Goal: Information Seeking & Learning: Learn about a topic

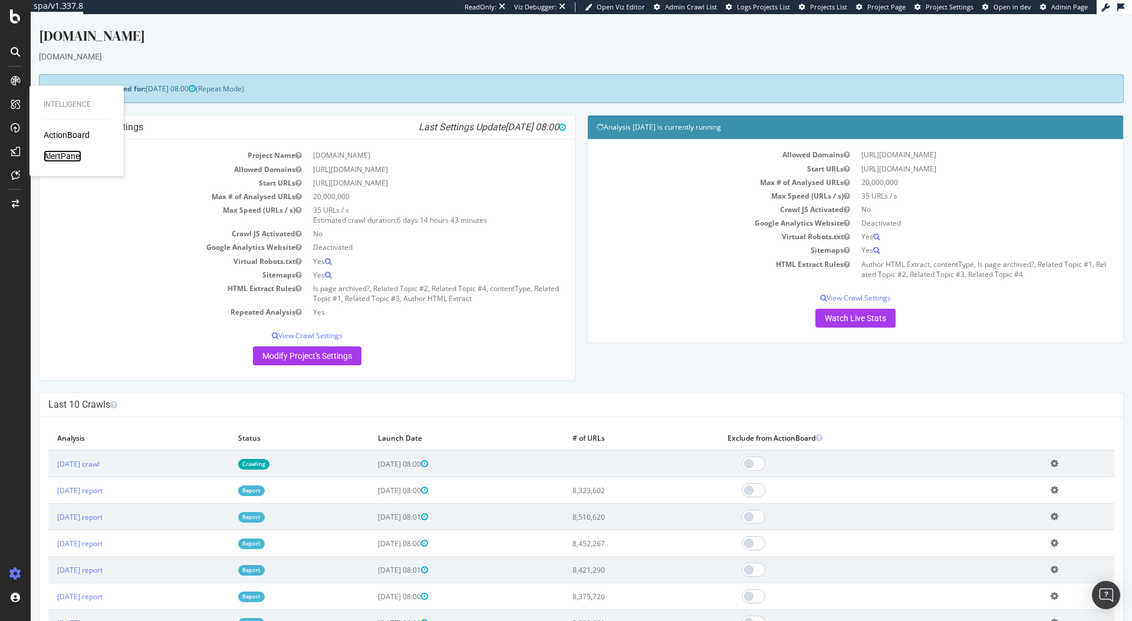
click at [67, 153] on div "AlertPanel" at bounding box center [63, 156] width 38 height 12
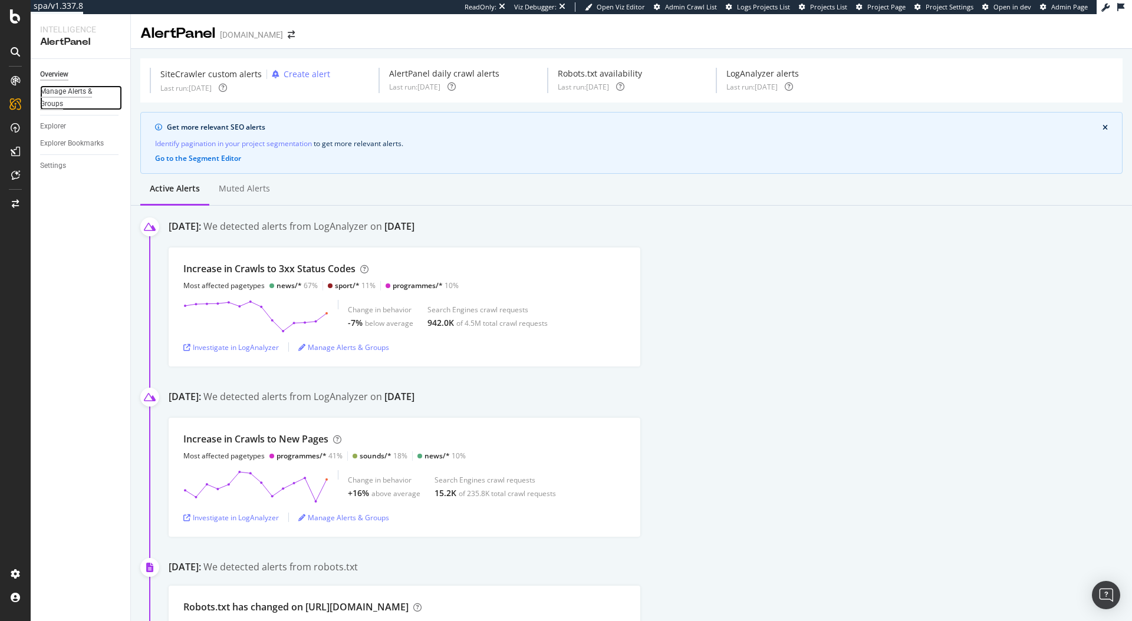
click at [53, 96] on div "Manage Alerts & Groups" at bounding box center [75, 97] width 71 height 25
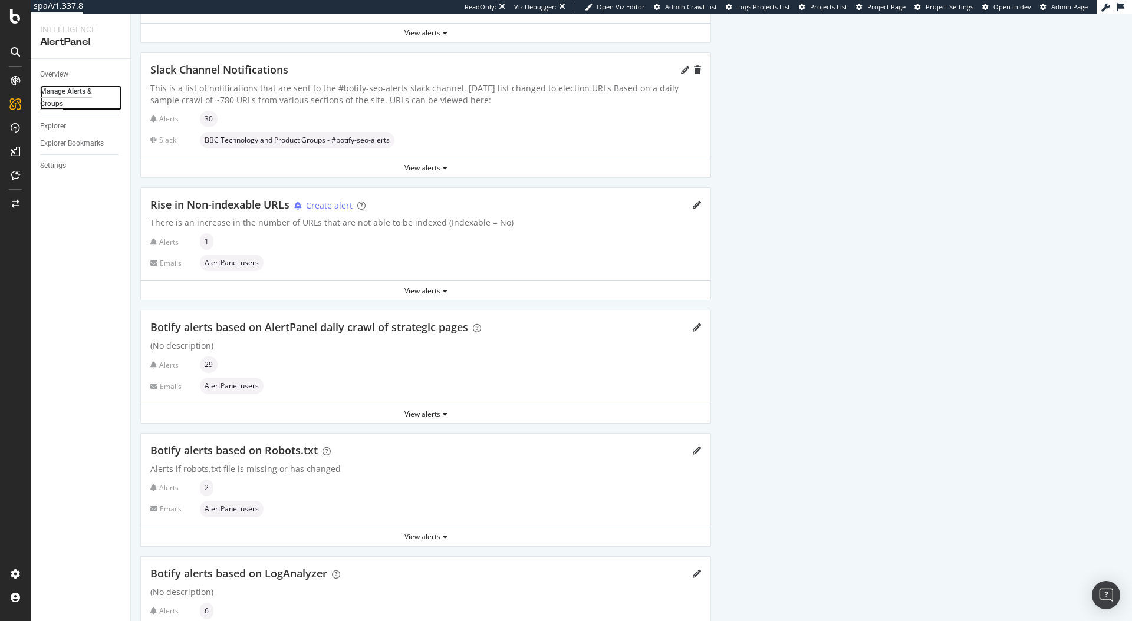
scroll to position [204, 0]
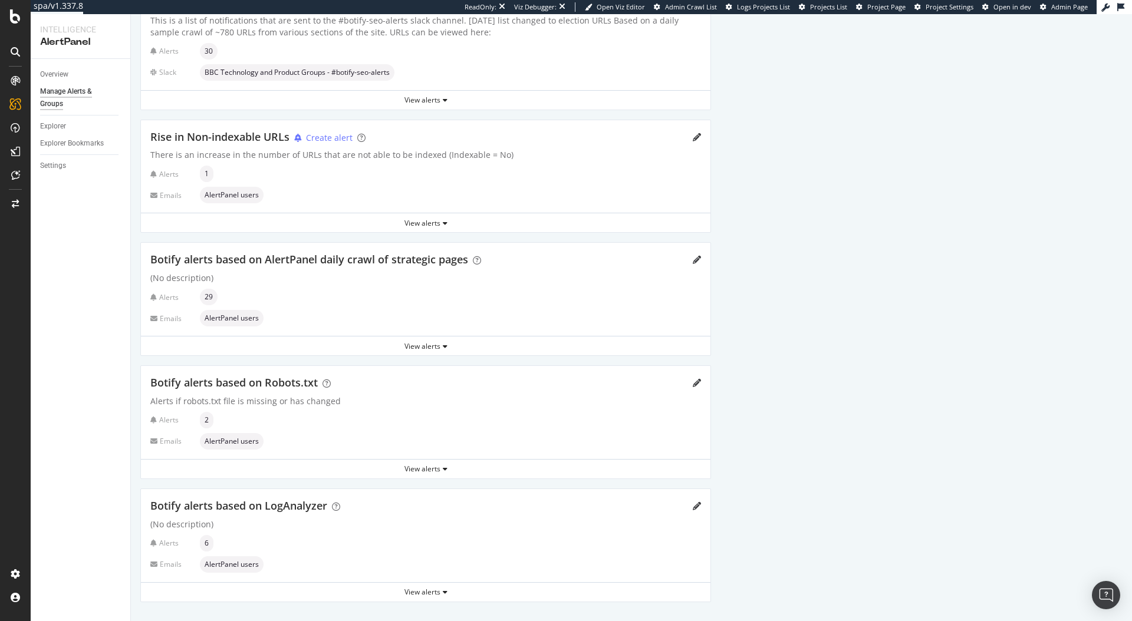
click at [529, 517] on div "Botify alerts based on LogAnalyzer (No description) Alerts 6 Emails AlertPanel …" at bounding box center [426, 535] width 570 height 93
click at [433, 593] on div "View alerts" at bounding box center [426, 592] width 570 height 10
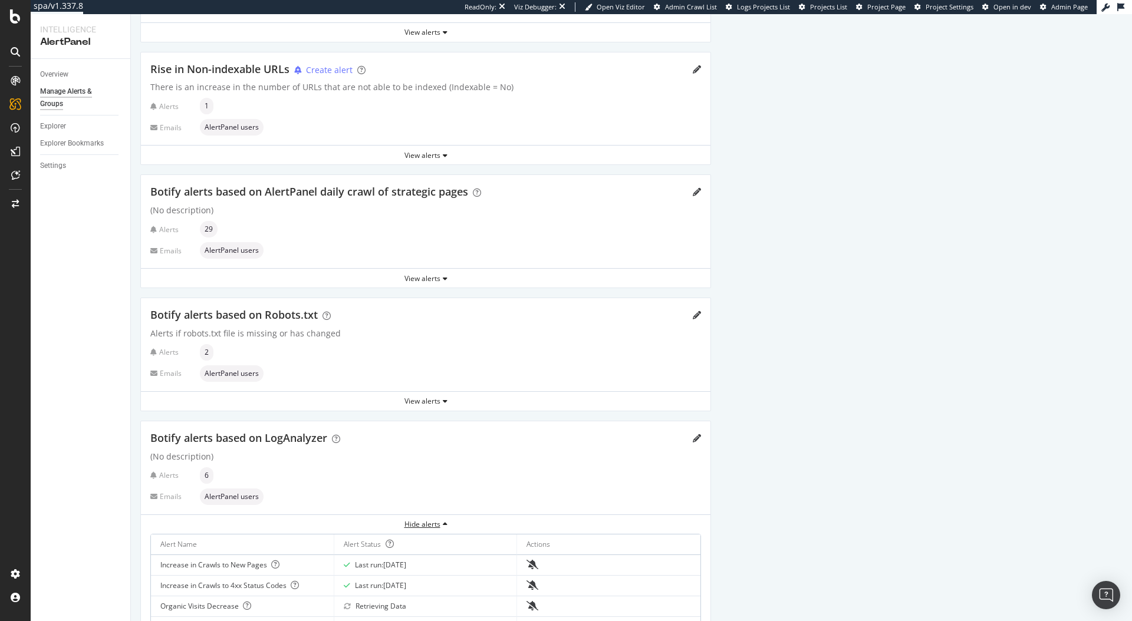
scroll to position [370, 0]
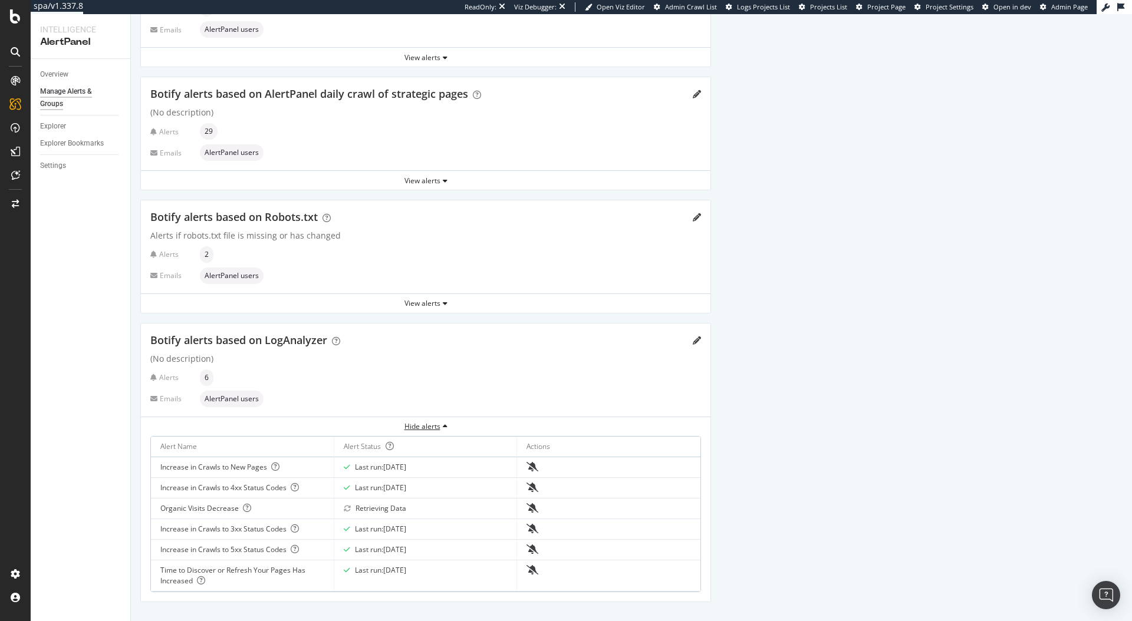
click at [432, 427] on div "Hide alerts" at bounding box center [426, 427] width 570 height 10
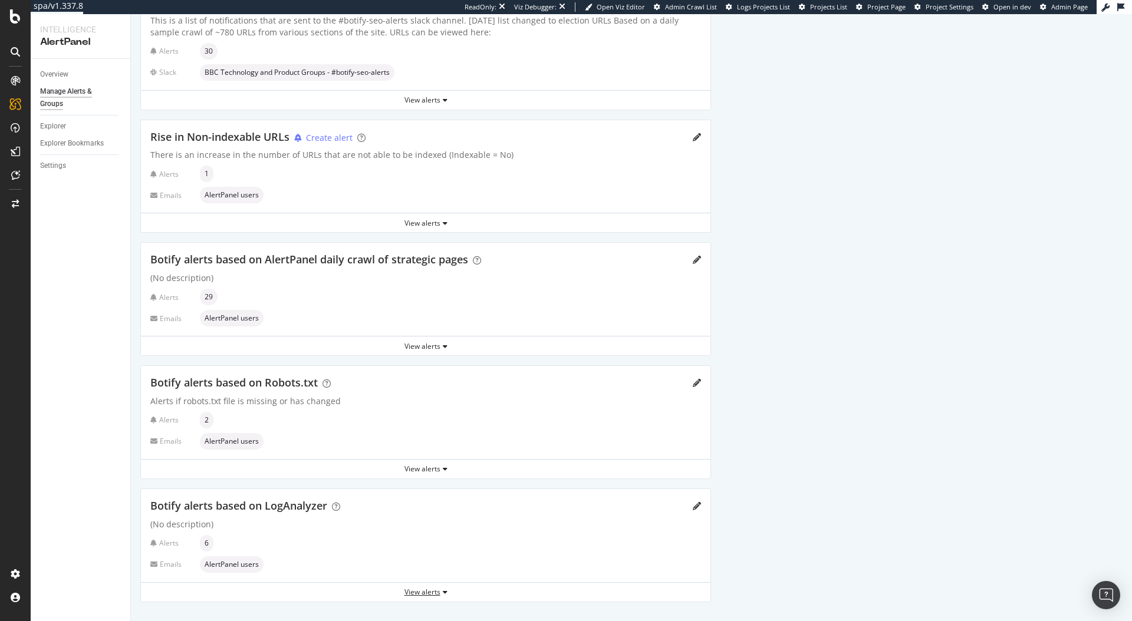
scroll to position [204, 0]
click at [434, 593] on div "View alerts" at bounding box center [426, 592] width 570 height 10
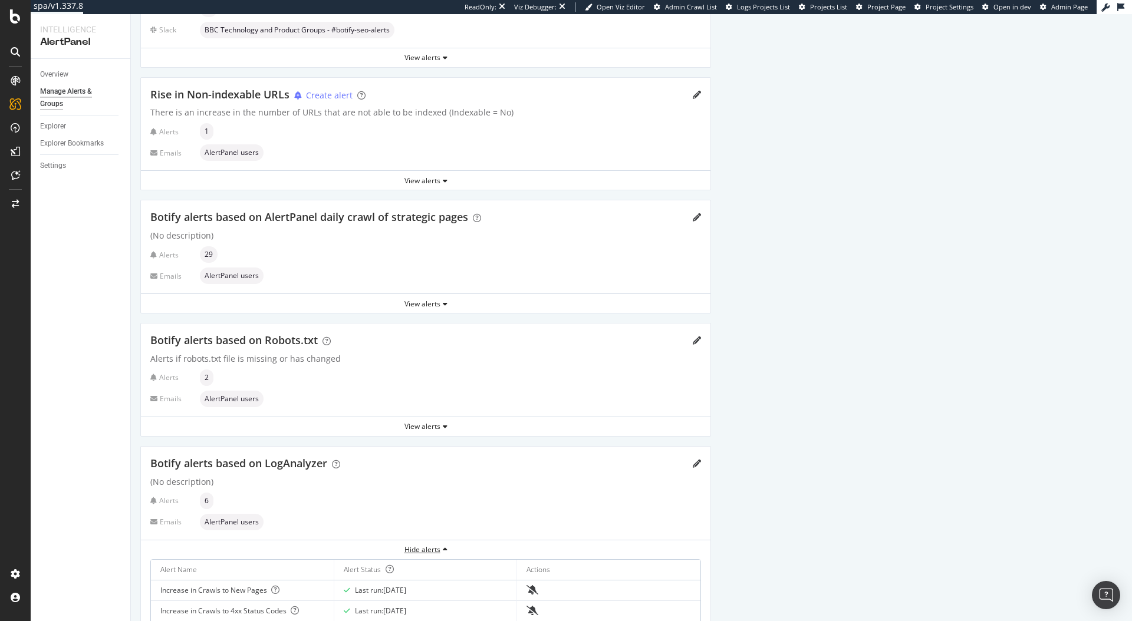
scroll to position [370, 0]
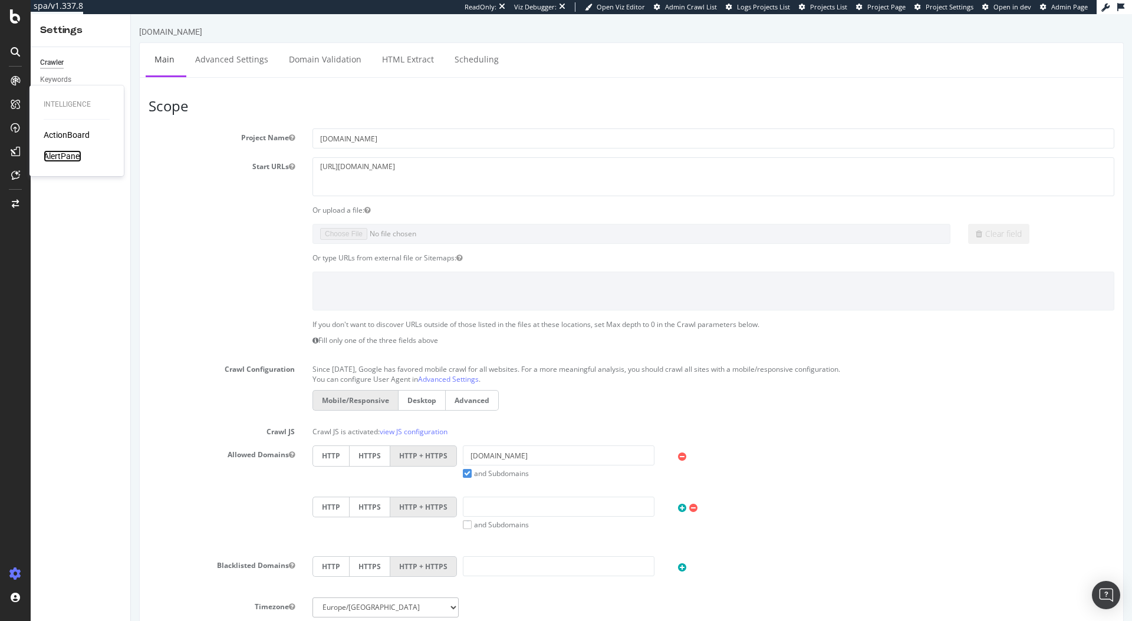
click at [69, 157] on div "AlertPanel" at bounding box center [63, 156] width 38 height 12
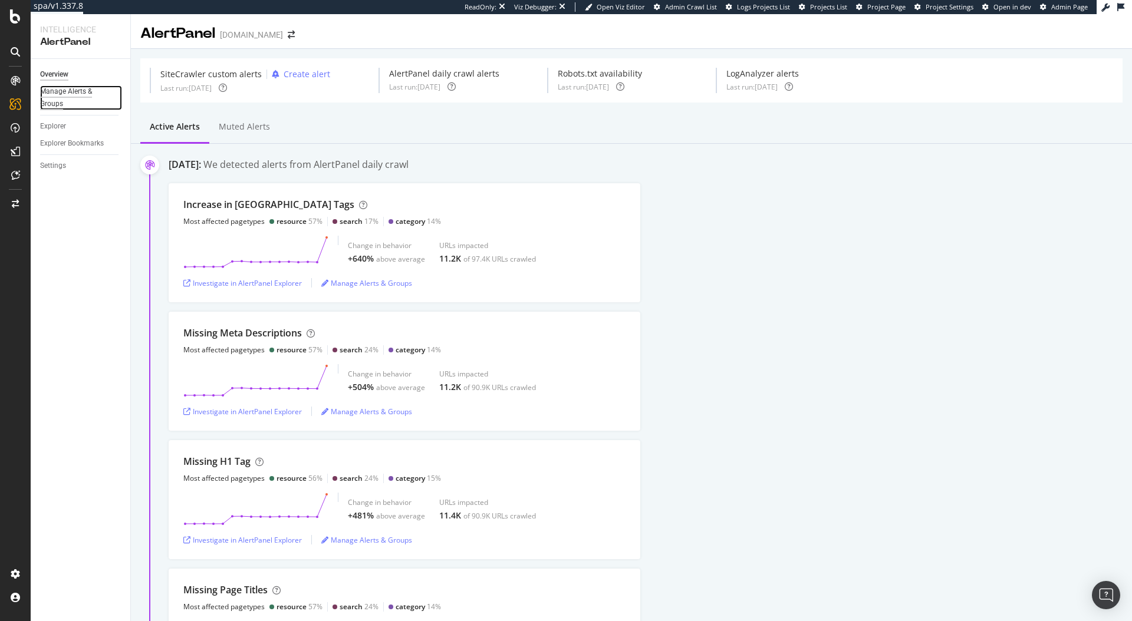
click at [64, 97] on div "Manage Alerts & Groups" at bounding box center [75, 97] width 71 height 25
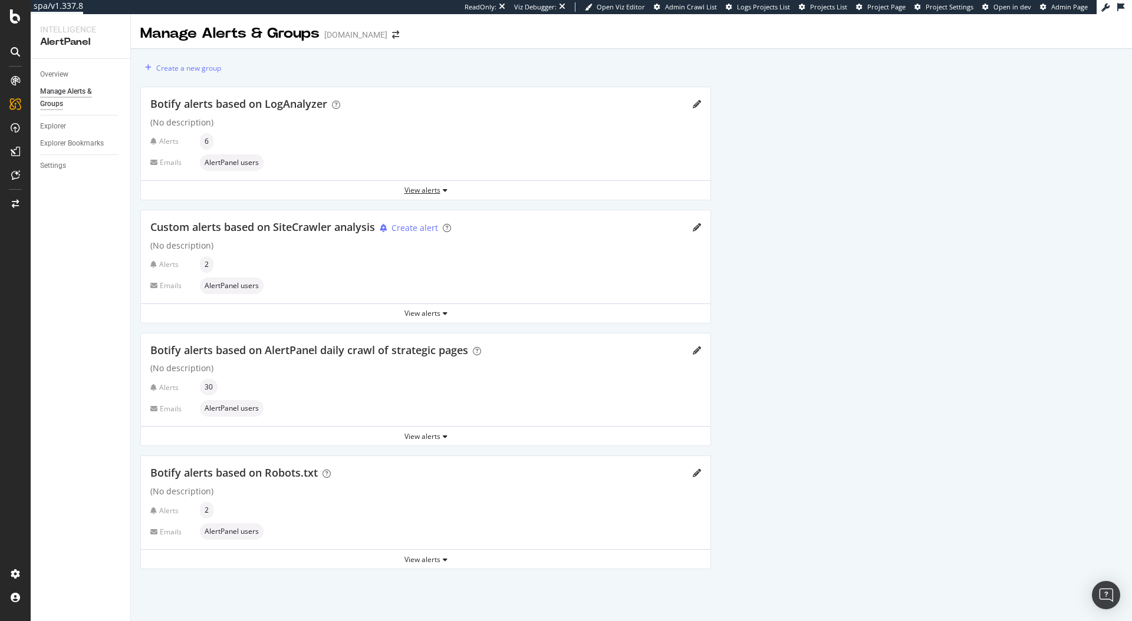
click at [432, 185] on div "View alerts" at bounding box center [426, 190] width 570 height 10
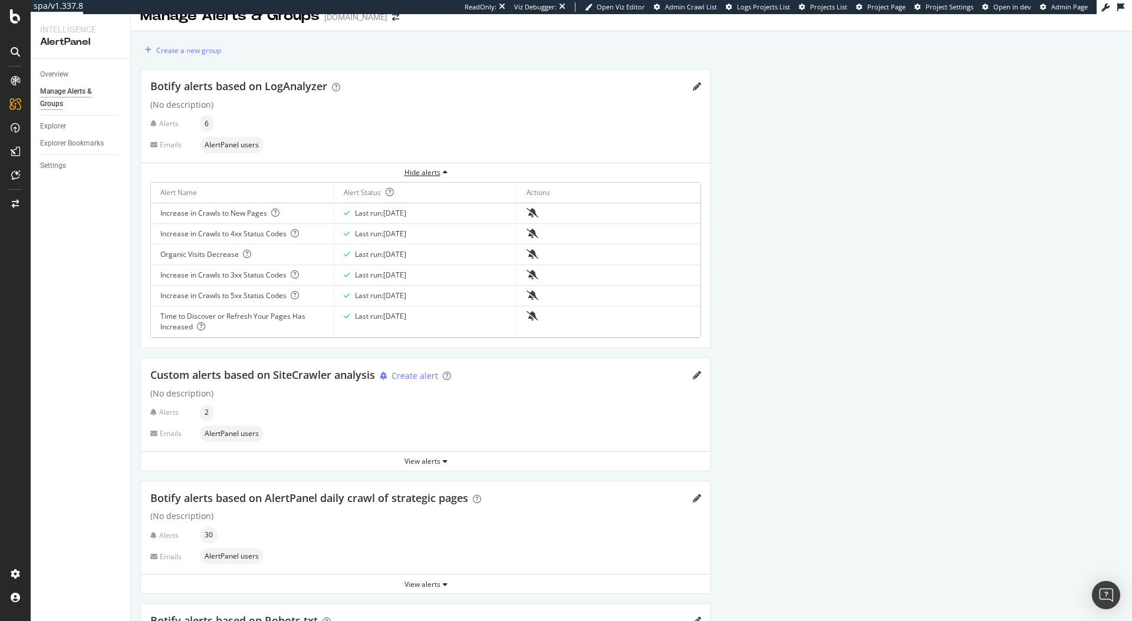
scroll to position [133, 0]
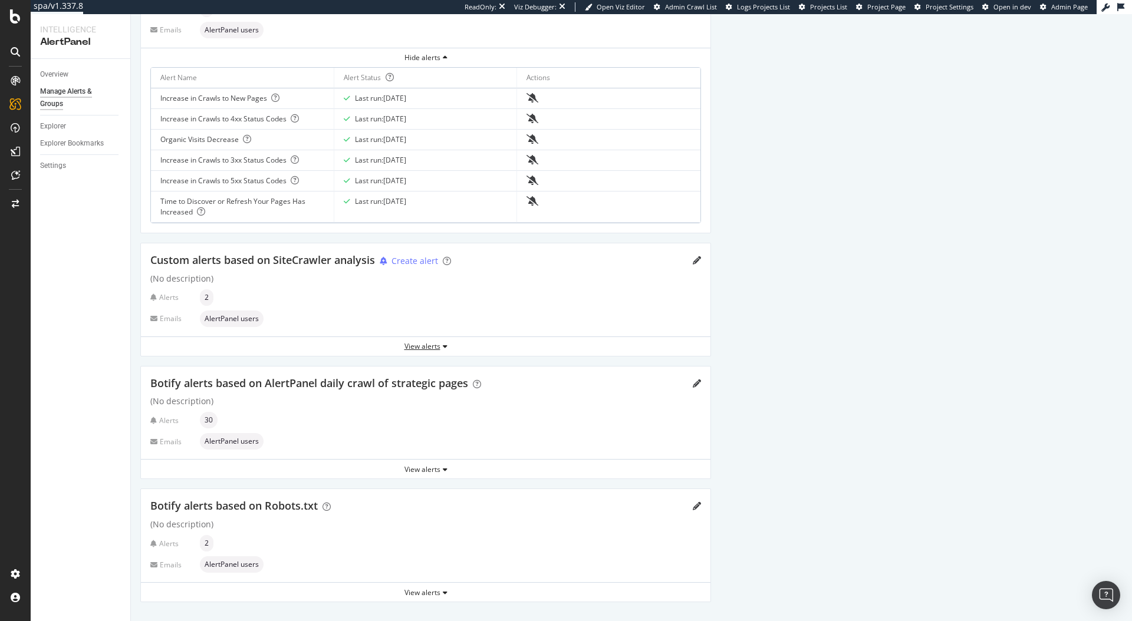
click at [429, 348] on div "View alerts" at bounding box center [426, 346] width 570 height 10
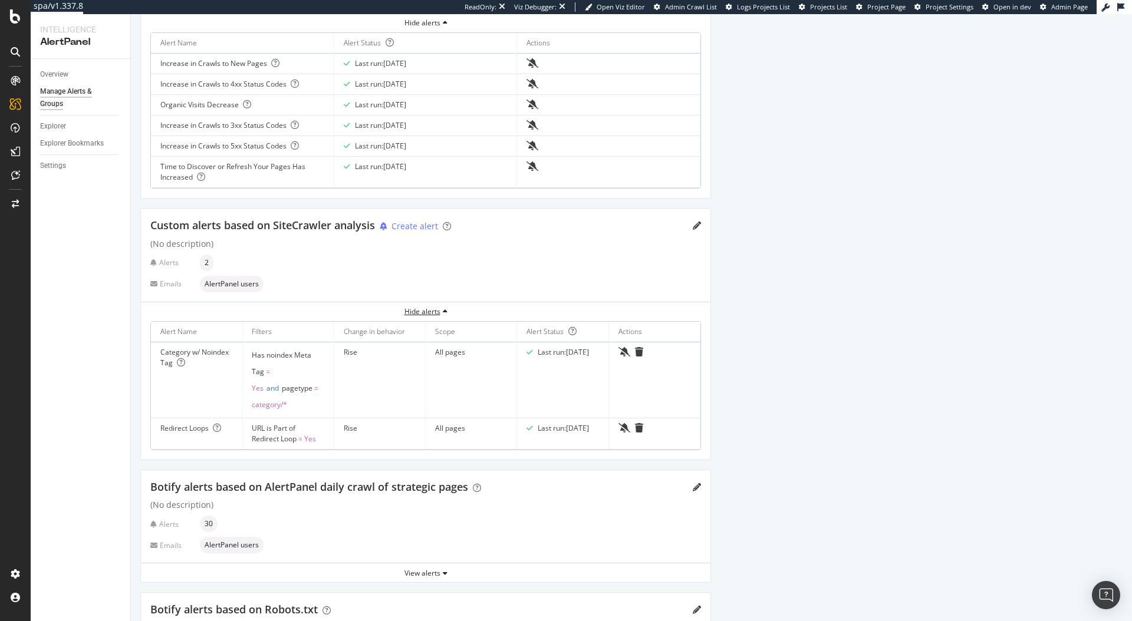
scroll to position [271, 0]
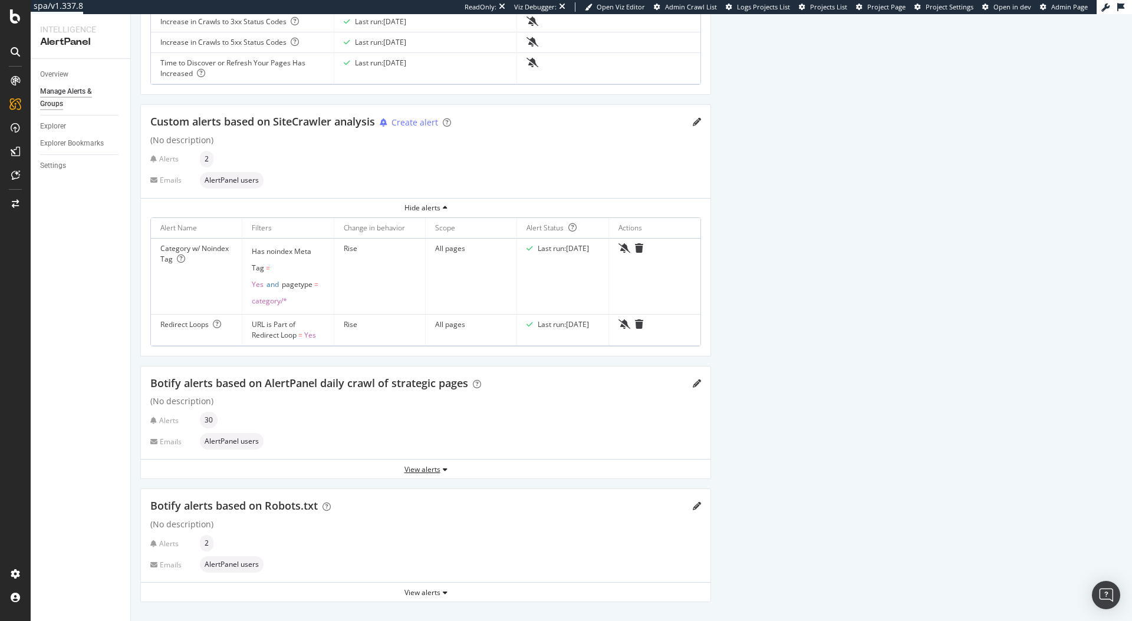
click at [439, 476] on div "View alerts" at bounding box center [426, 470] width 570 height 18
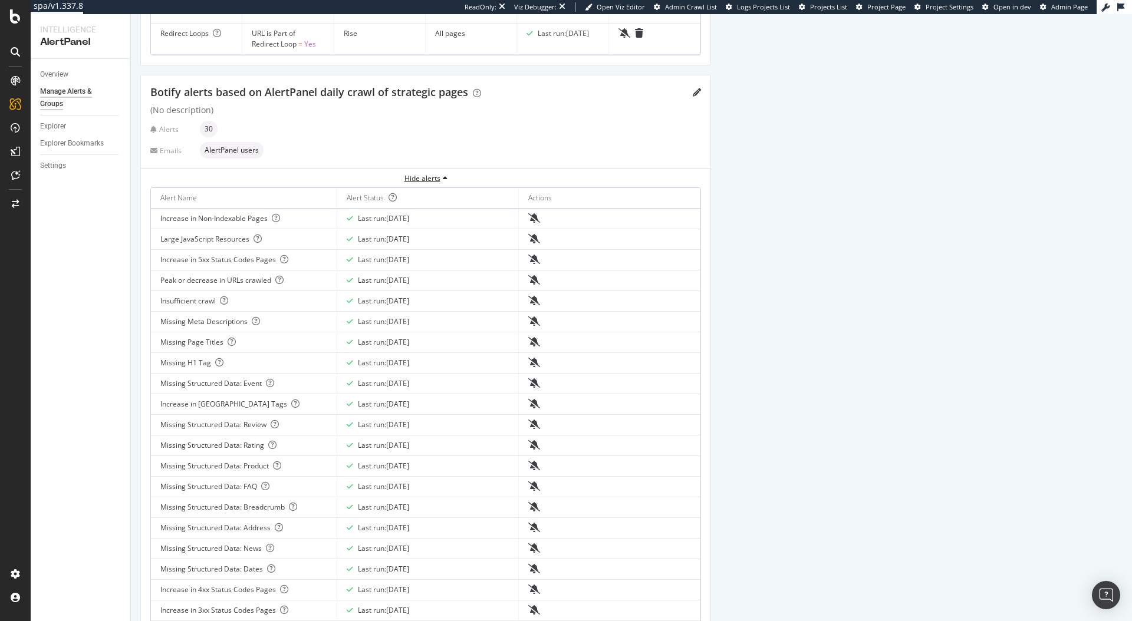
scroll to position [636, 0]
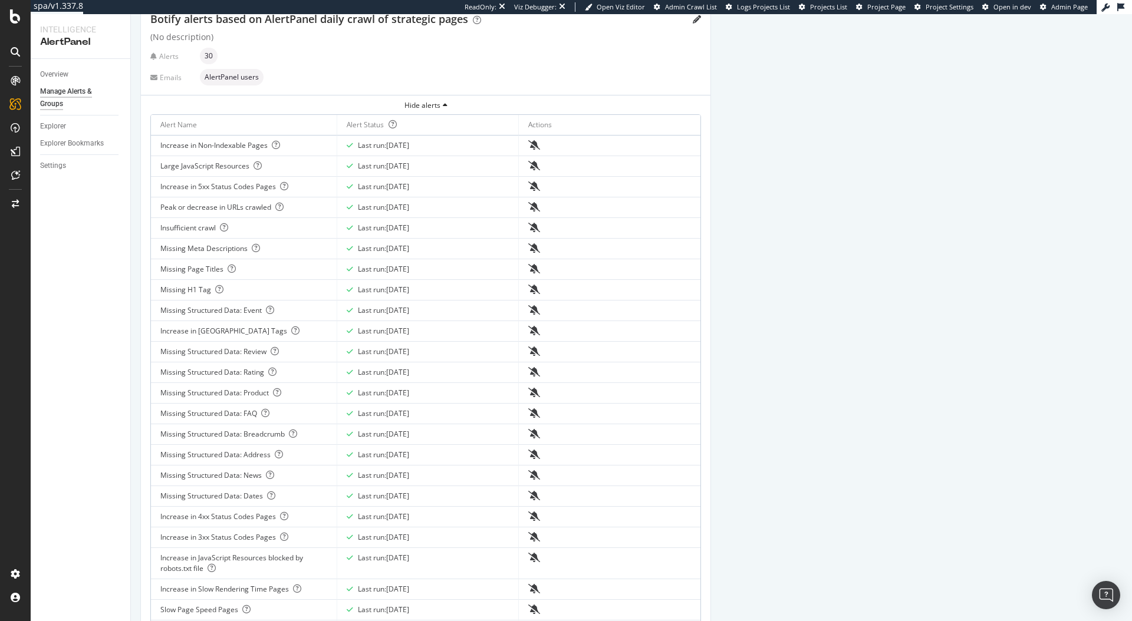
click at [966, 379] on div "Create a new group Botify alerts based on LogAnalyzer (No description) Alerts 6…" at bounding box center [631, 165] width 1001 height 1505
click at [211, 212] on div "Peak or decrease in URLs crawled" at bounding box center [243, 207] width 167 height 11
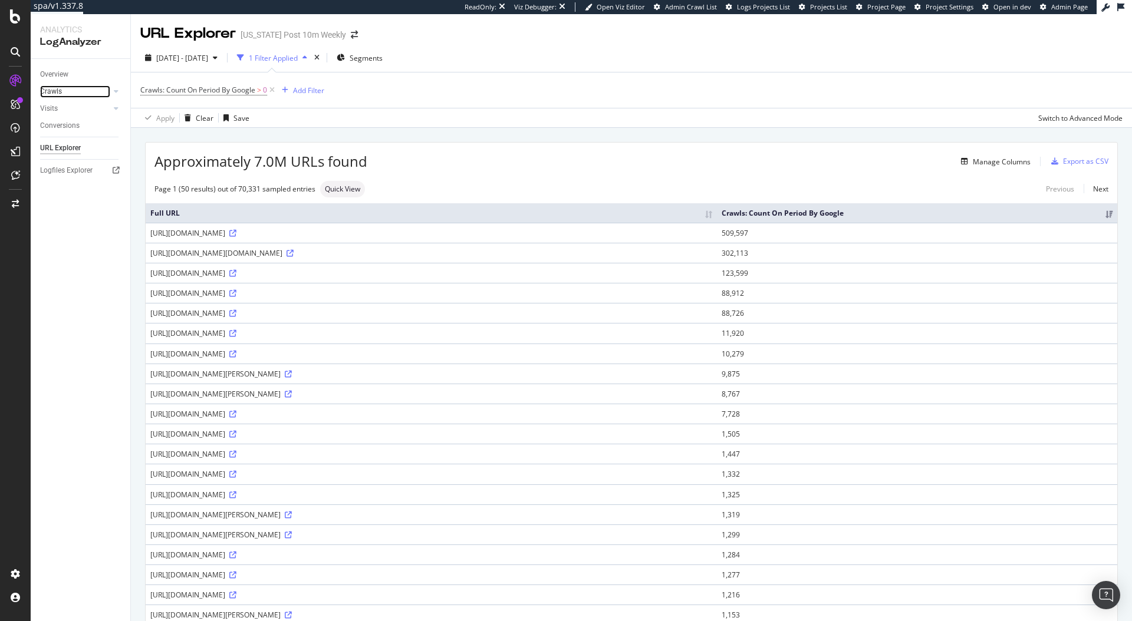
click at [88, 93] on link "Crawls" at bounding box center [75, 91] width 70 height 12
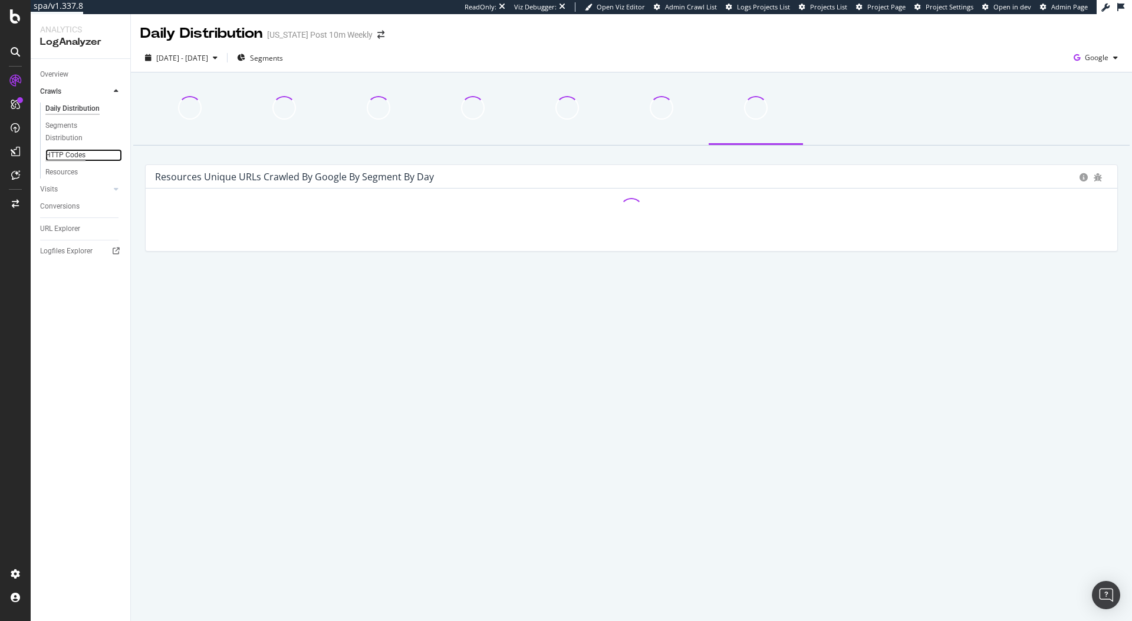
click at [65, 154] on div "HTTP Codes" at bounding box center [65, 155] width 40 height 12
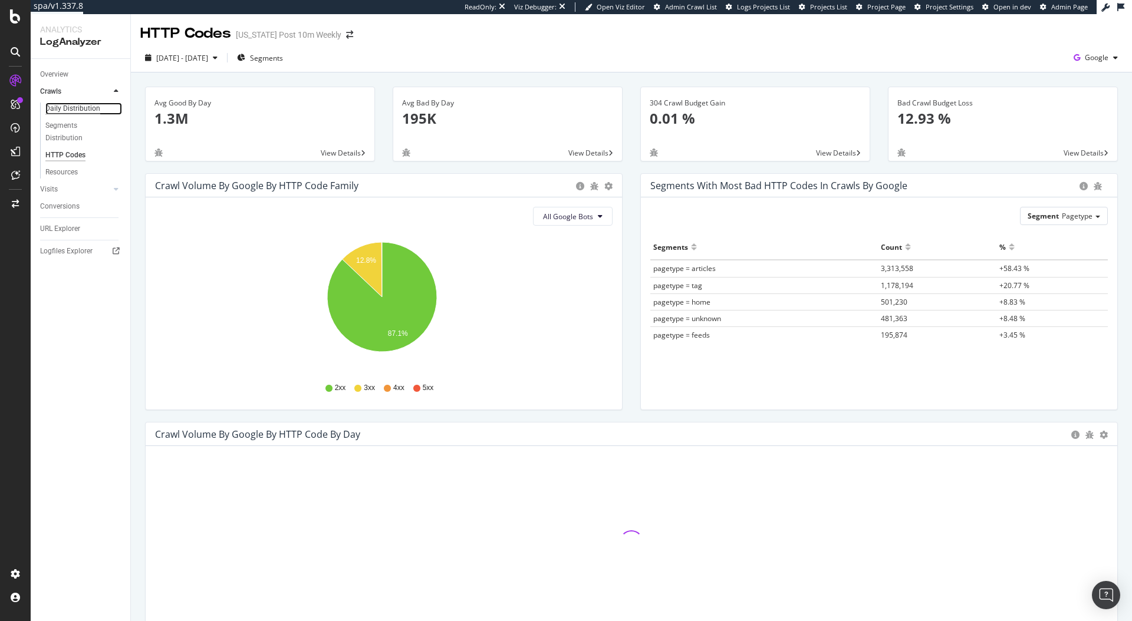
click at [60, 107] on div "Daily Distribution" at bounding box center [72, 109] width 55 height 12
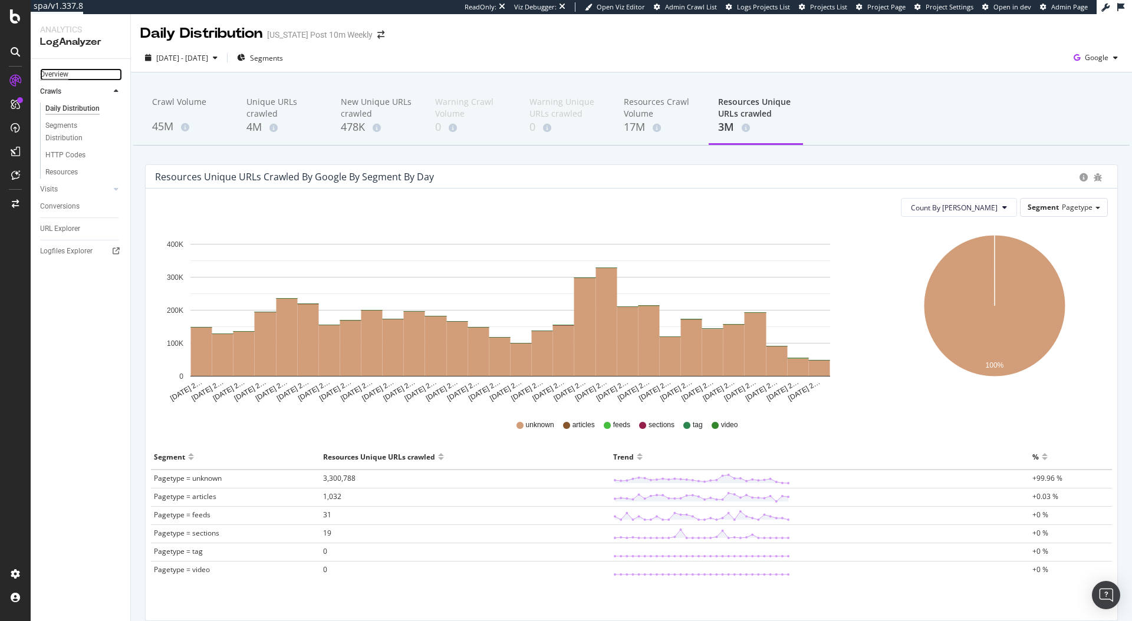
click at [51, 74] on div "Overview" at bounding box center [54, 74] width 28 height 12
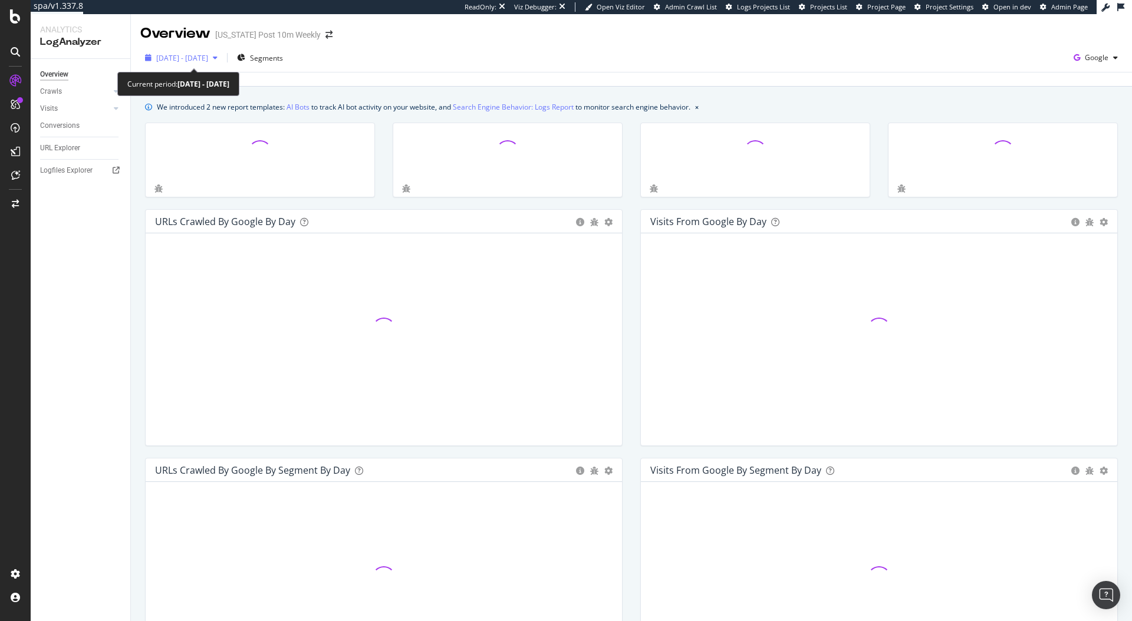
click at [189, 62] on span "2025 Aug. 3rd - Sep. 1st" at bounding box center [182, 58] width 52 height 10
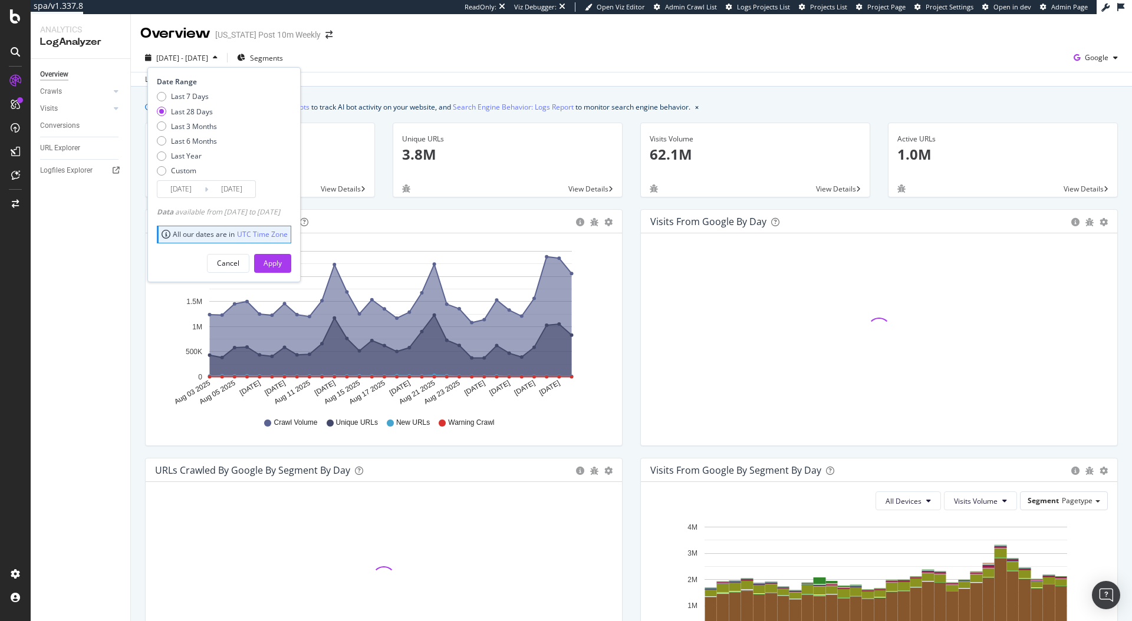
click at [455, 76] on div "Last update Sep. 01, 2025" at bounding box center [631, 79] width 1001 height 14
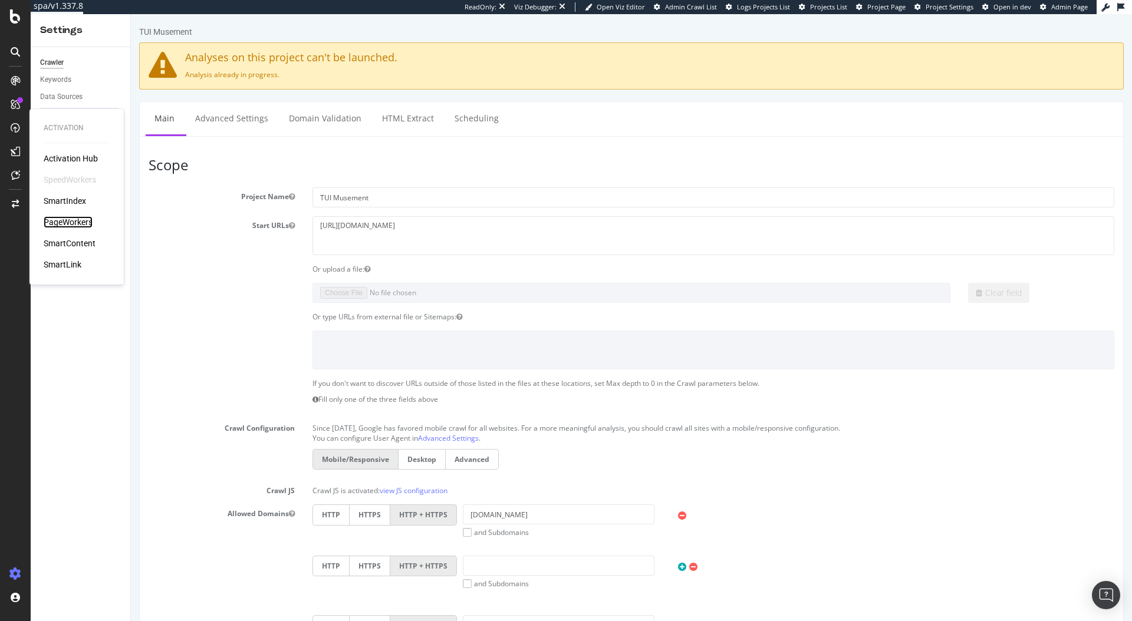
click at [79, 223] on div "PageWorkers" at bounding box center [68, 222] width 49 height 12
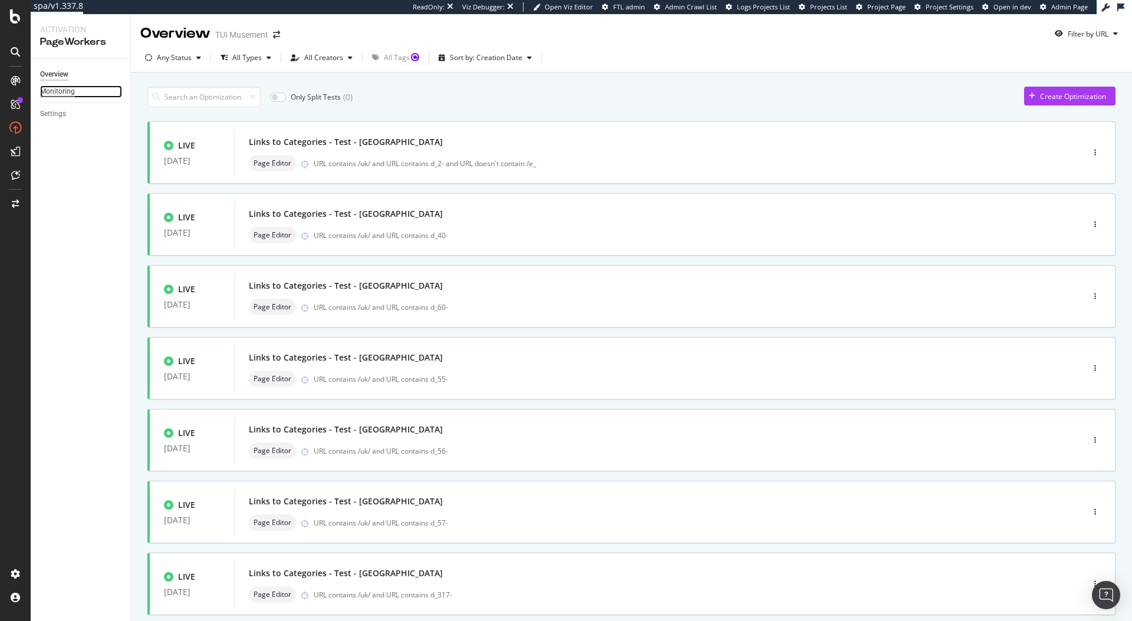
click at [49, 95] on div "Monitoring" at bounding box center [57, 91] width 35 height 12
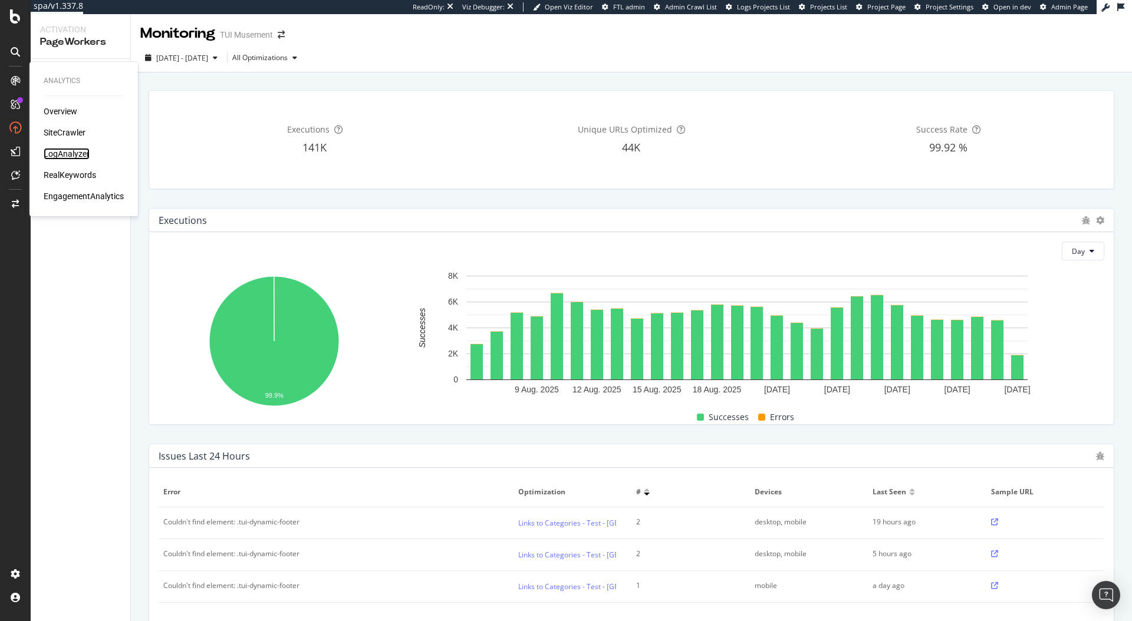
click at [58, 153] on div "LogAnalyzer" at bounding box center [67, 154] width 46 height 12
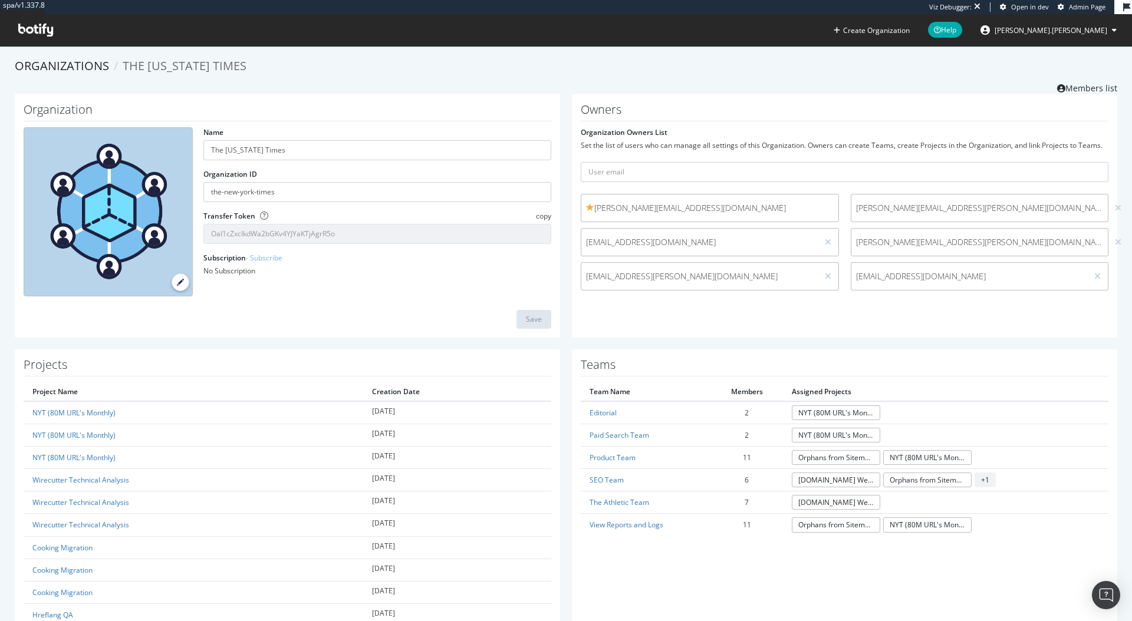
click at [27, 28] on icon at bounding box center [35, 30] width 35 height 13
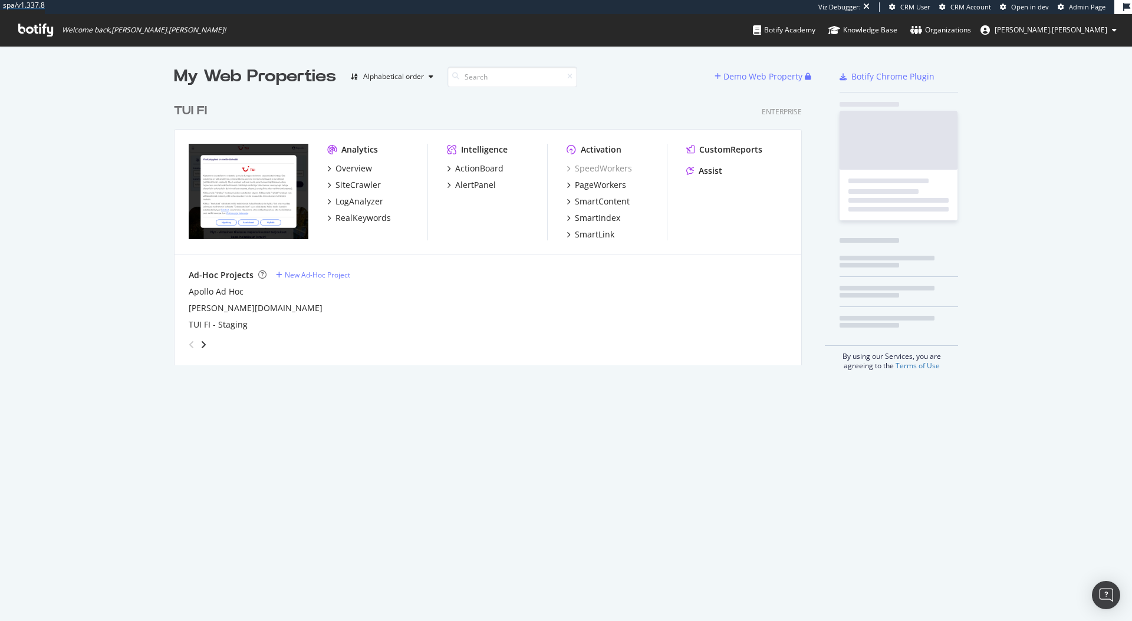
scroll to position [268, 629]
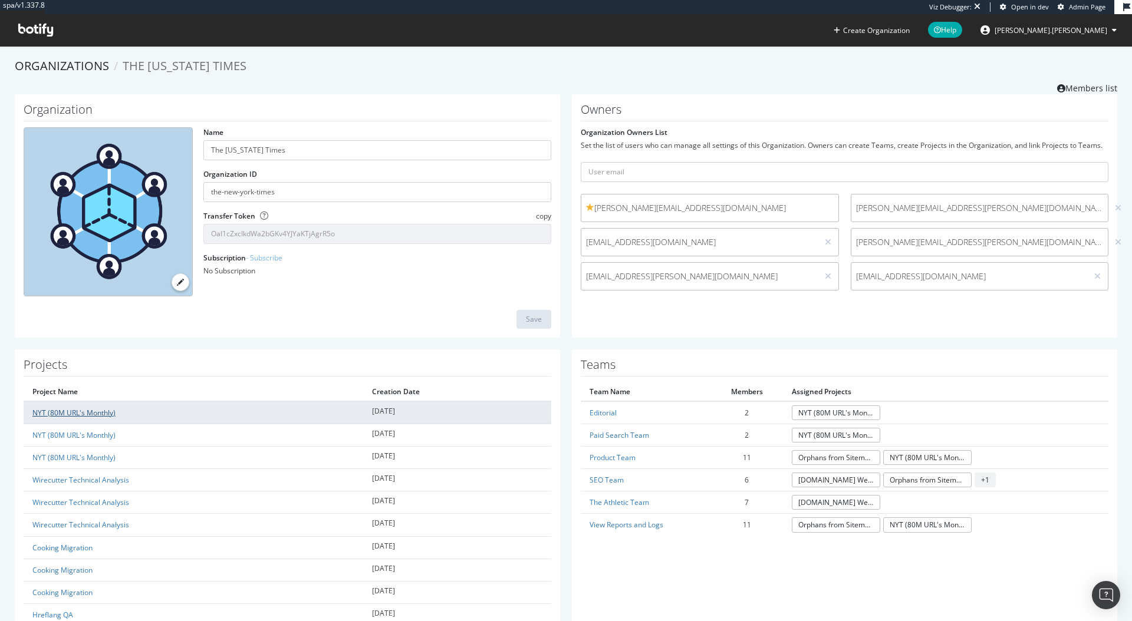
click at [73, 415] on link "NYT (80M URL's Monthly)" at bounding box center [73, 413] width 83 height 10
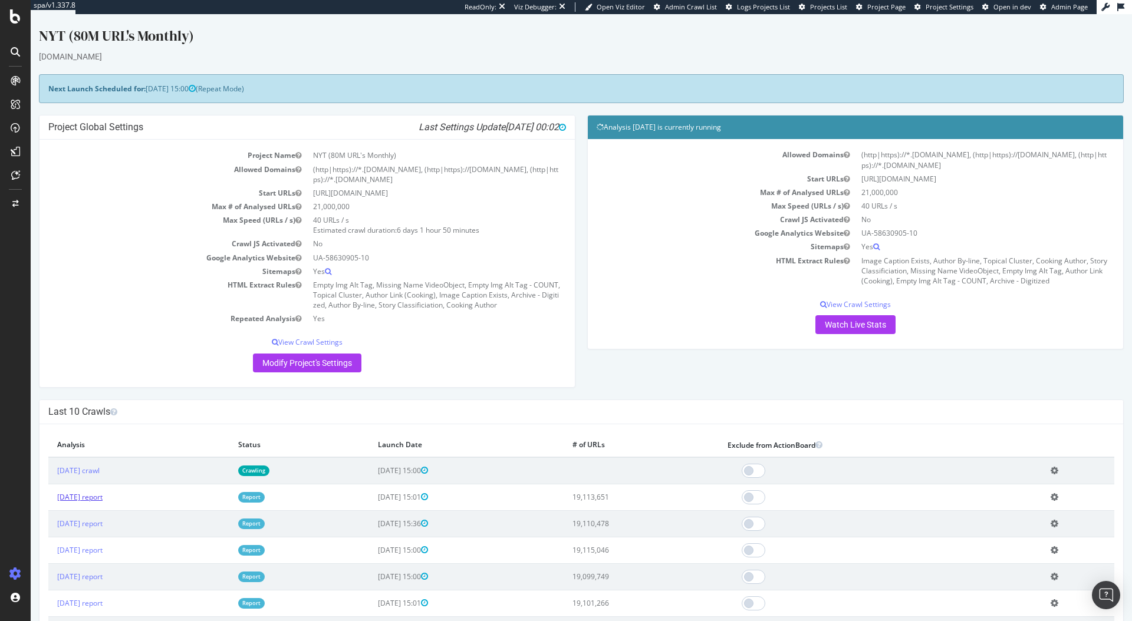
click at [103, 497] on link "[DATE] report" at bounding box center [79, 497] width 45 height 10
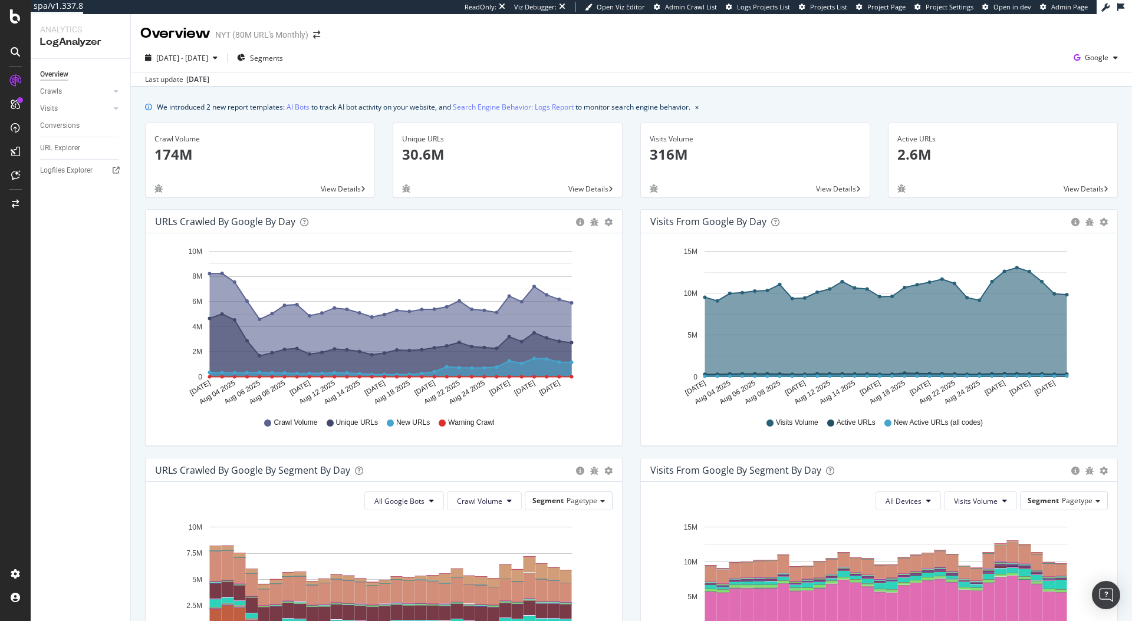
click at [547, 85] on div "Last update Sep. 01, 2025" at bounding box center [631, 79] width 1001 height 14
click at [208, 57] on span "2025 Aug. 2nd - Aug. 31st" at bounding box center [182, 58] width 52 height 10
click at [402, 47] on div "2025 Aug. 2nd - Aug. 31st Segments Google Last update Sep. 01, 2025" at bounding box center [631, 65] width 1001 height 43
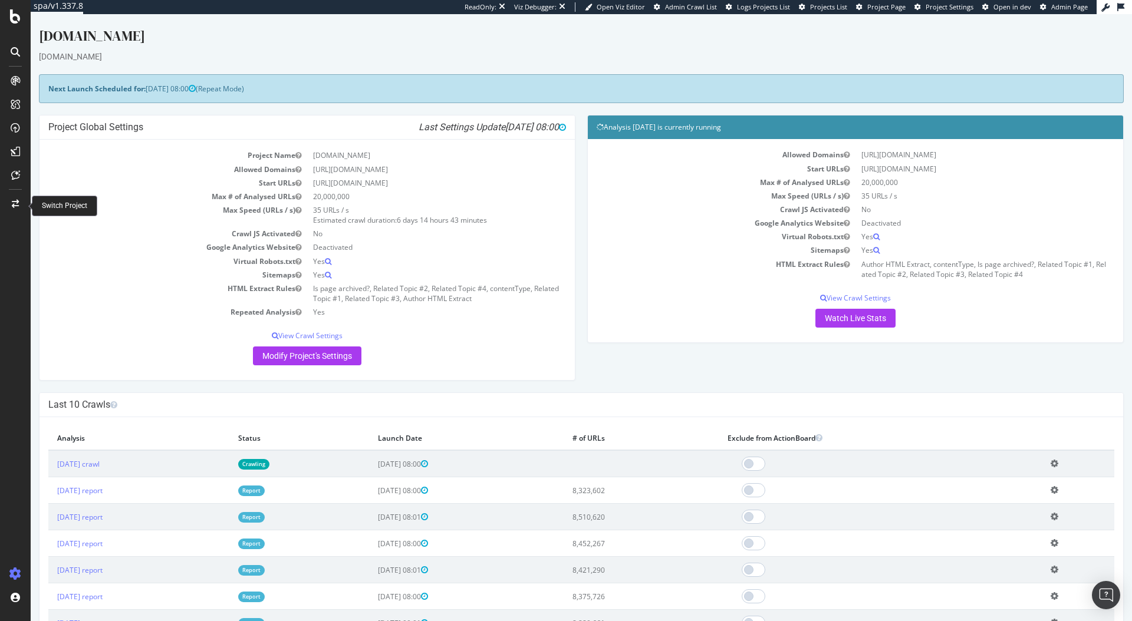
scroll to position [2, 0]
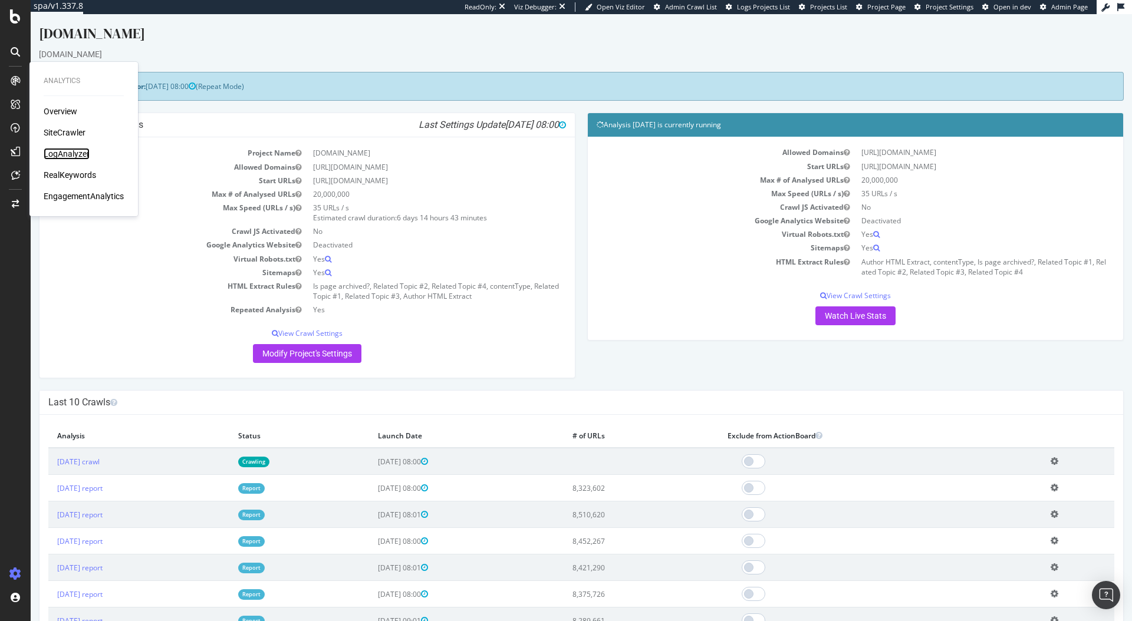
click at [61, 157] on div "LogAnalyzer" at bounding box center [67, 154] width 46 height 12
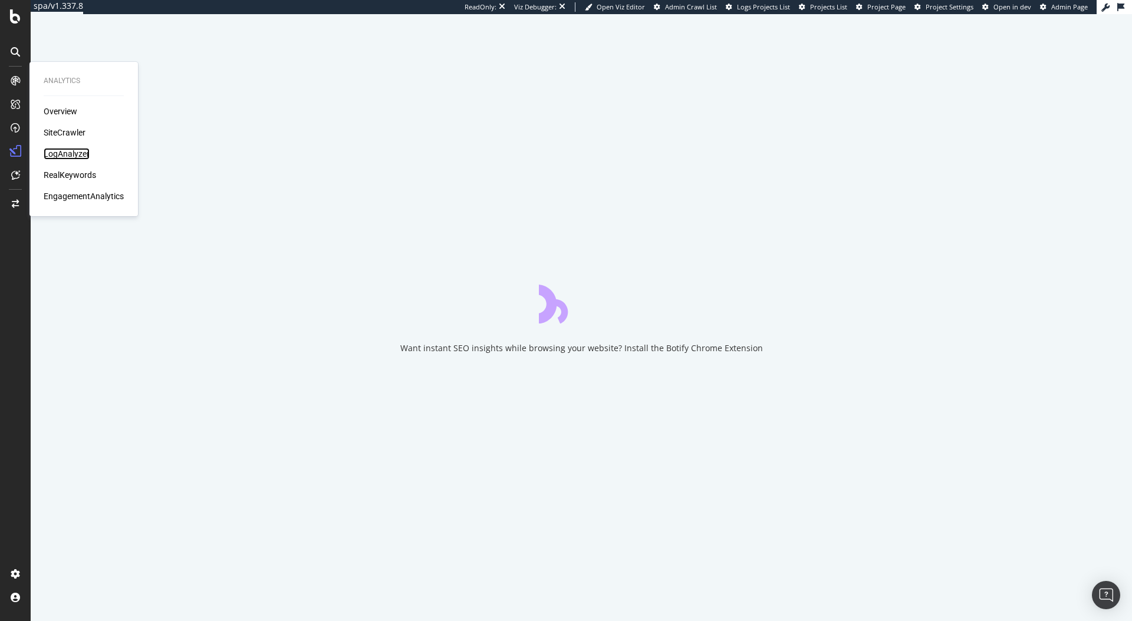
click at [58, 152] on div "LogAnalyzer" at bounding box center [67, 154] width 46 height 12
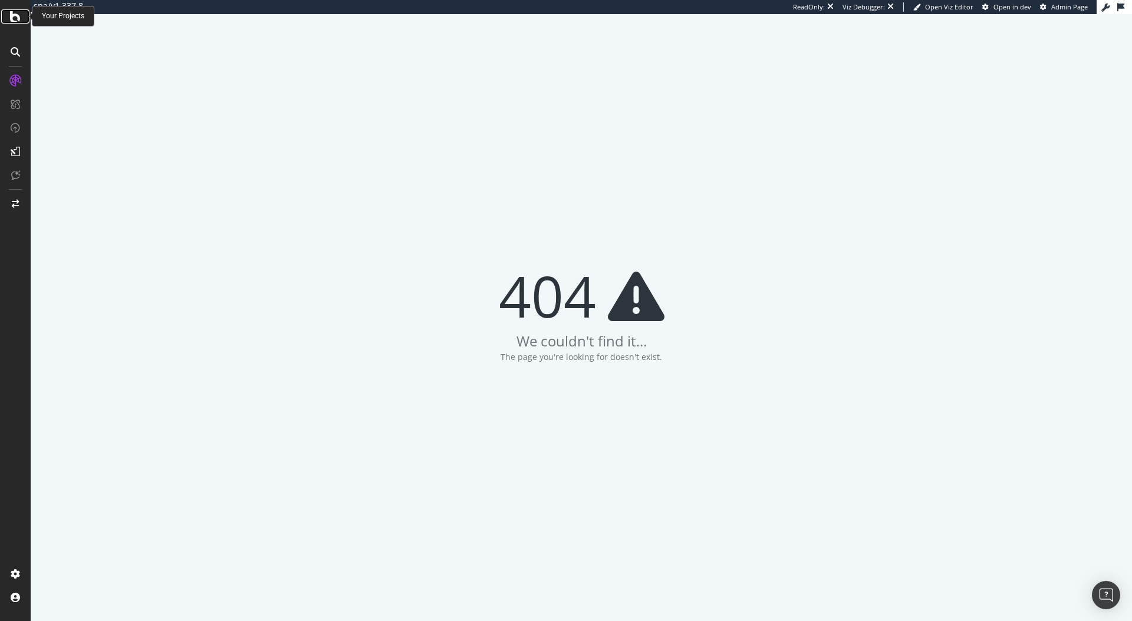
click at [11, 12] on icon at bounding box center [15, 16] width 11 height 14
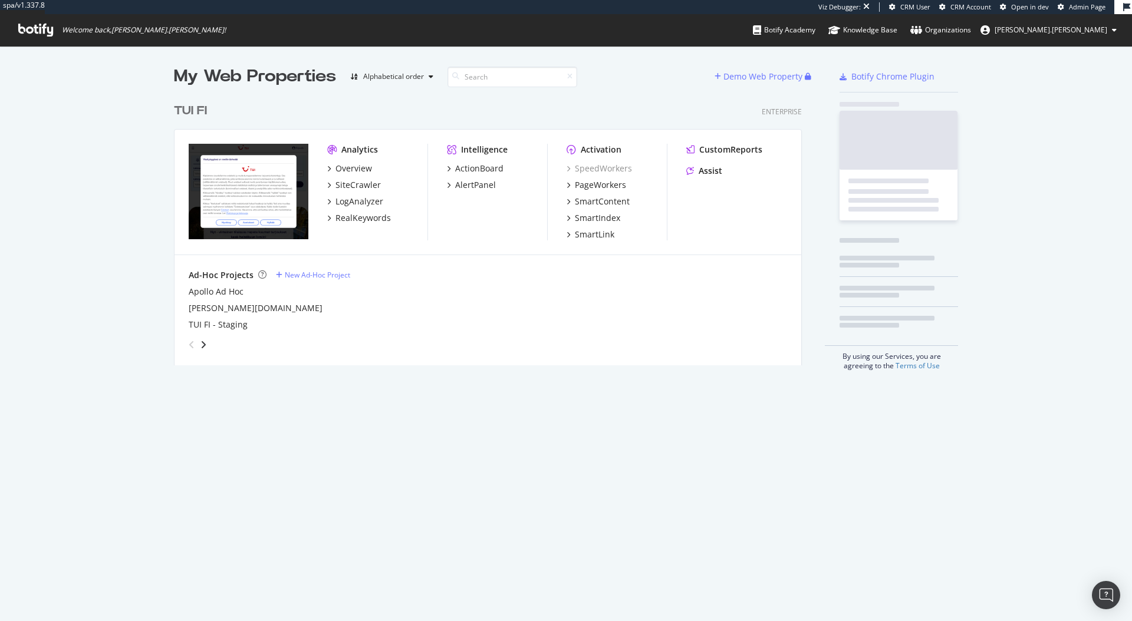
scroll to position [268, 629]
